Goal: Check status: Check status

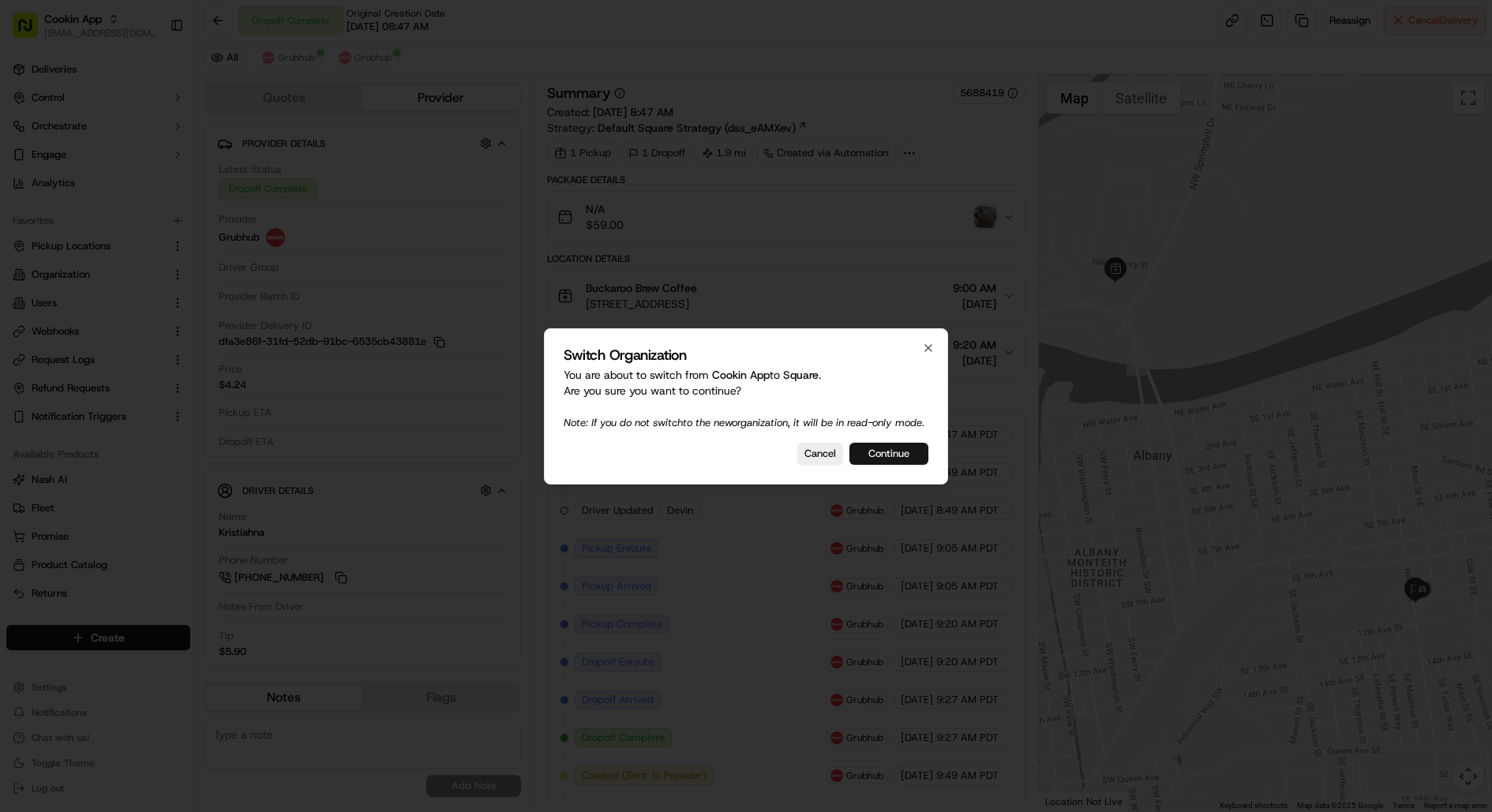
click at [893, 461] on button "Continue" at bounding box center [889, 454] width 79 height 22
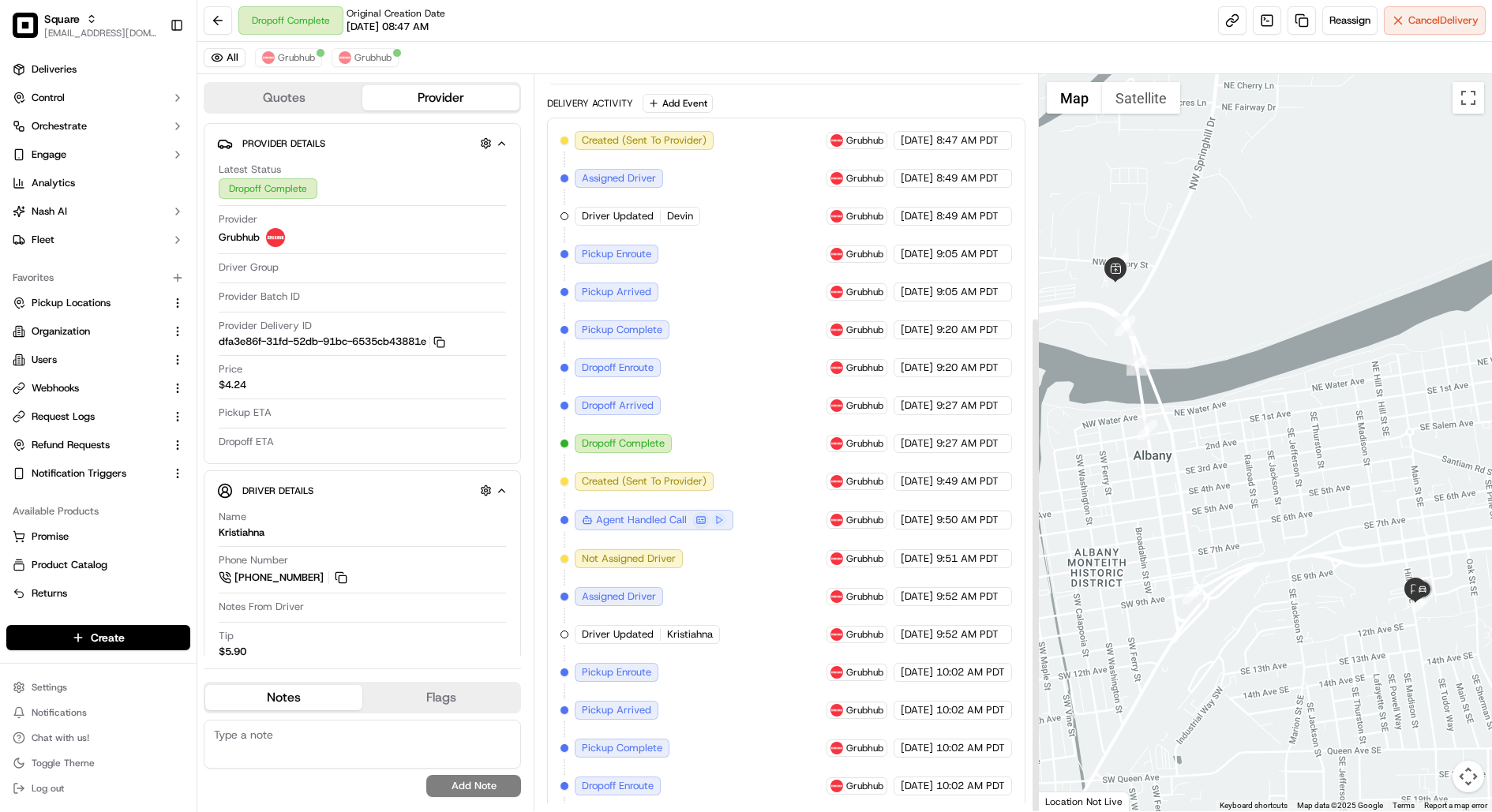
scroll to position [359, 0]
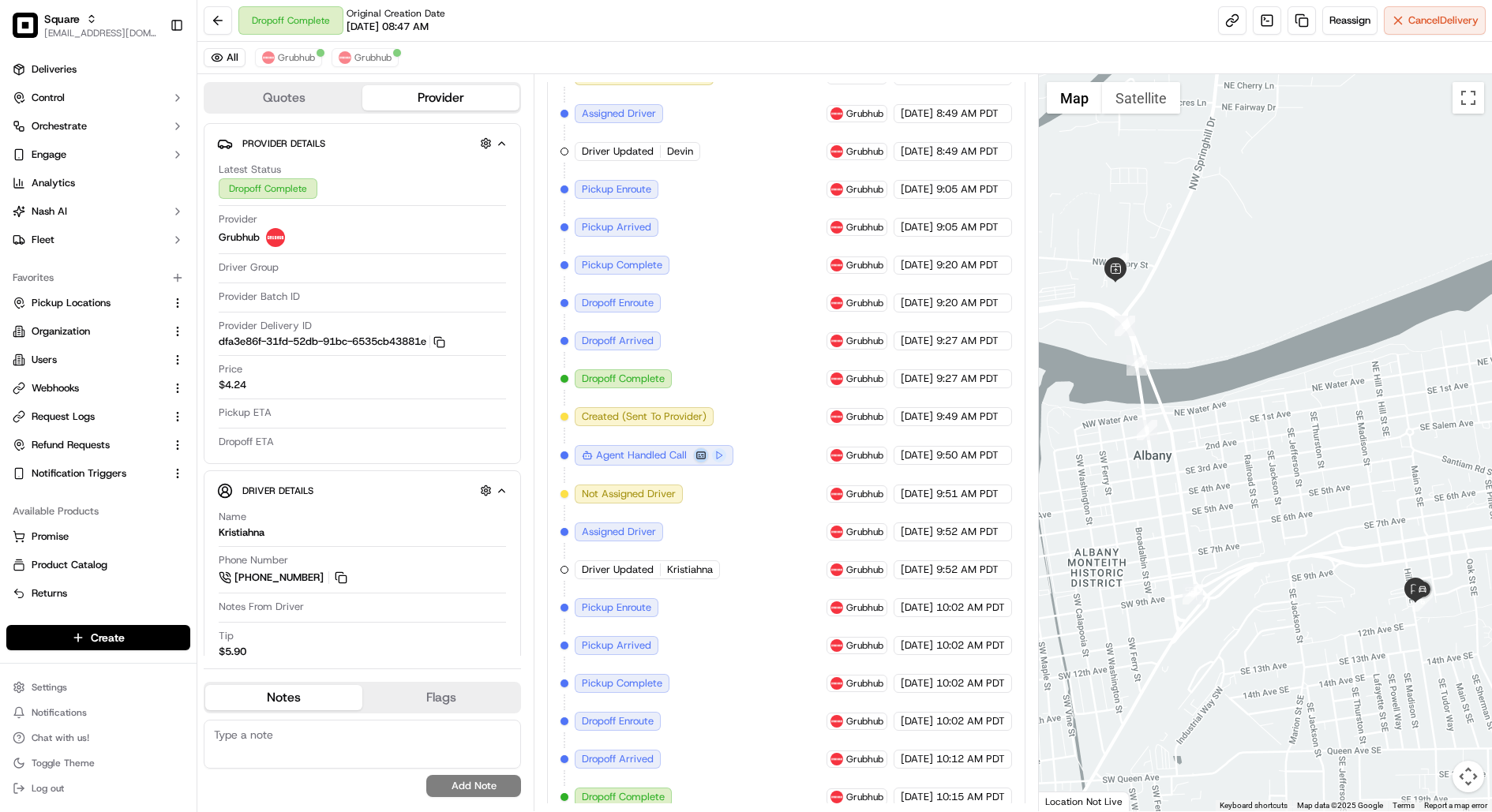
click at [704, 448] on button at bounding box center [700, 455] width 16 height 16
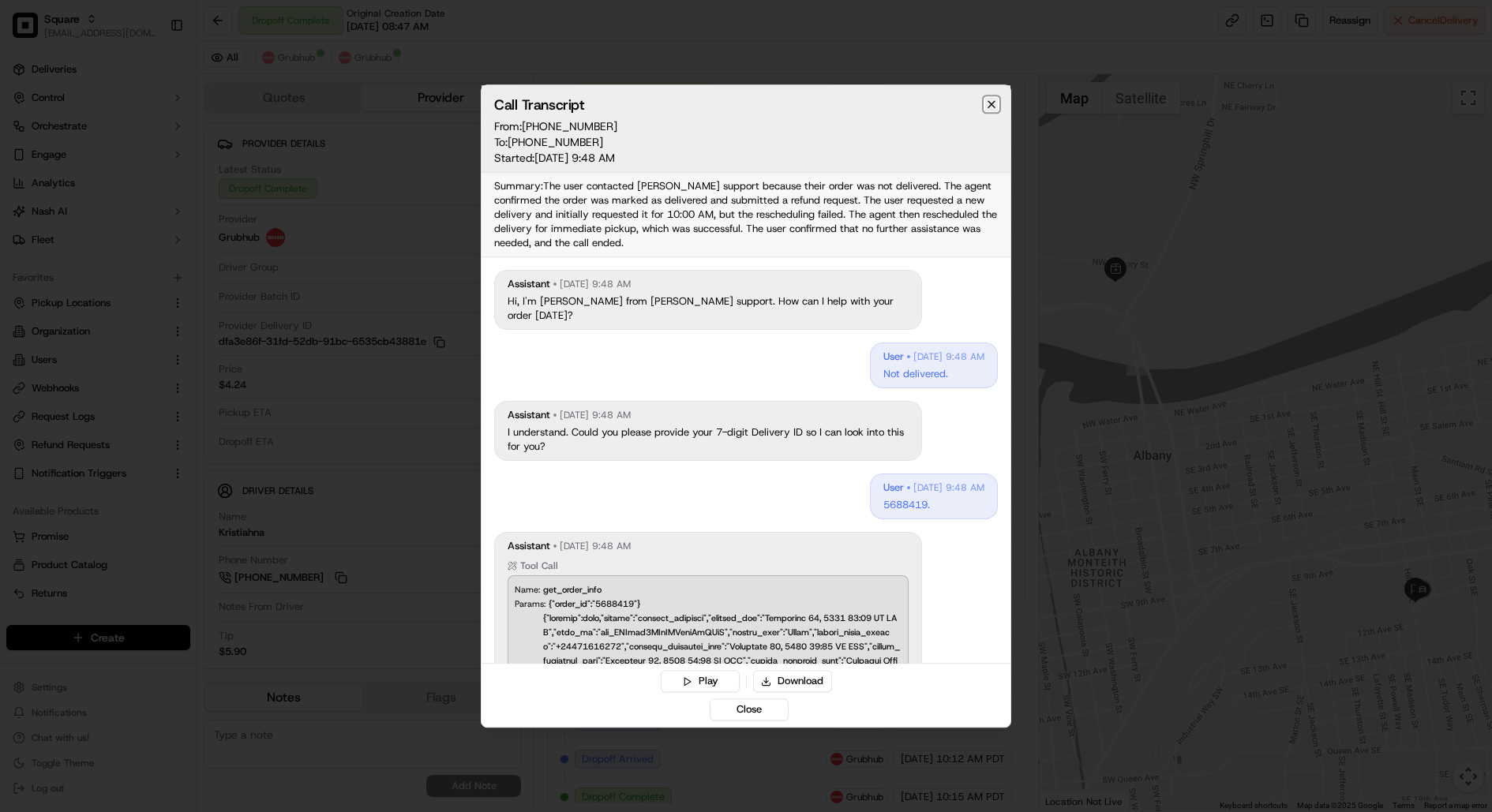
click at [993, 102] on icon "button" at bounding box center [991, 104] width 6 height 6
